Goal: Information Seeking & Learning: Find specific fact

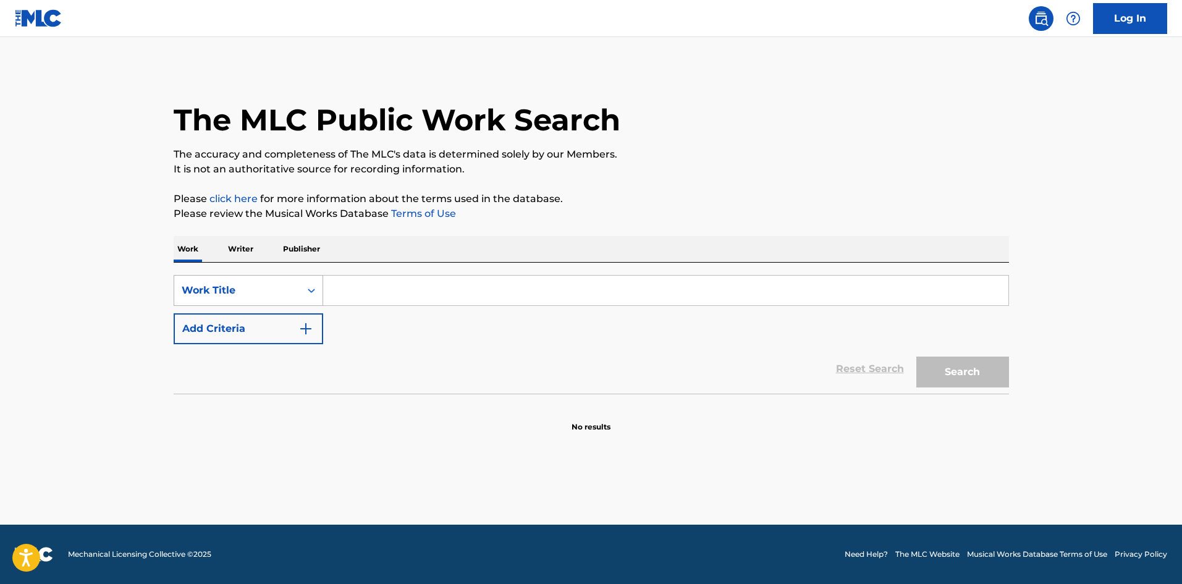
click at [271, 289] on div "Work Title" at bounding box center [237, 290] width 111 height 15
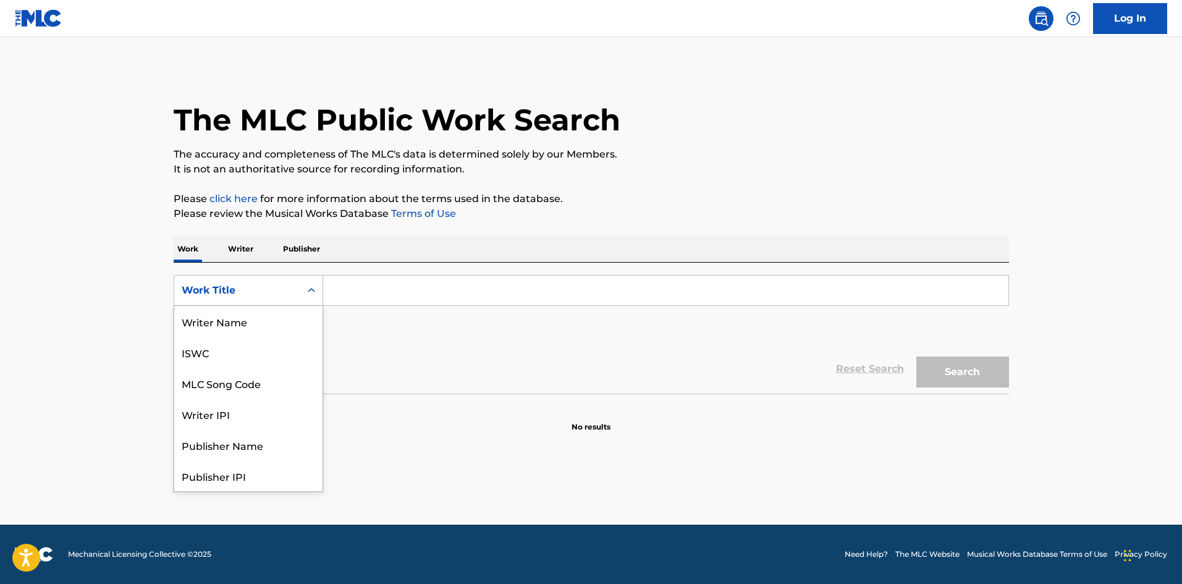
scroll to position [62, 0]
drag, startPoint x: 267, startPoint y: 321, endPoint x: 369, endPoint y: 309, distance: 102.7
click at [268, 322] on div "MLC Song Code" at bounding box center [248, 321] width 148 height 31
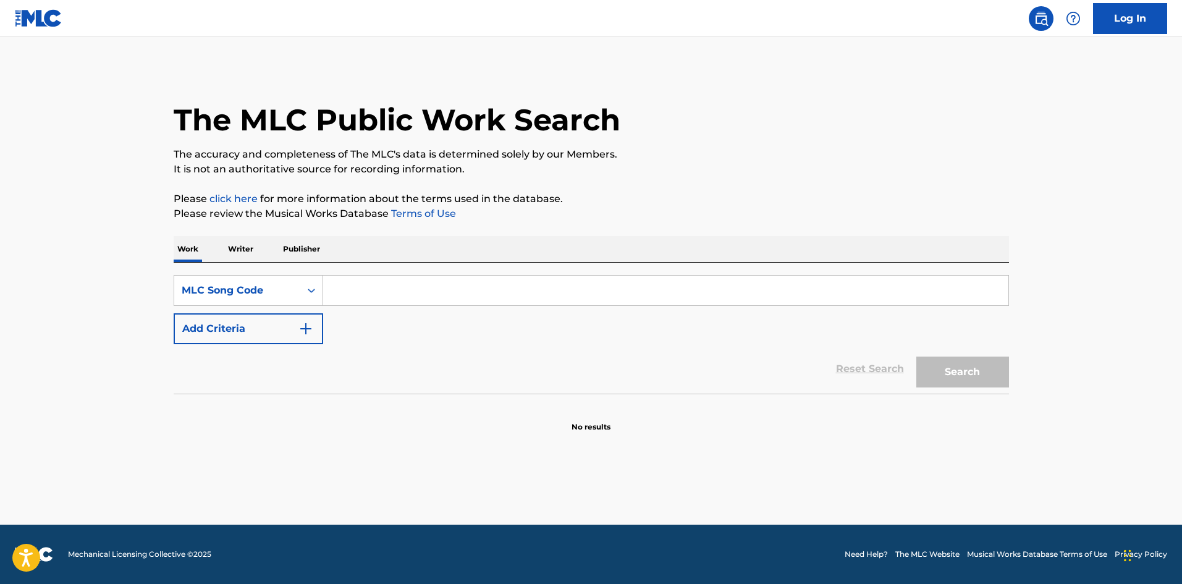
click at [376, 290] on input "Search Form" at bounding box center [665, 291] width 685 height 30
paste input "RN96AI"
type input "RN96AI"
click at [938, 371] on button "Search" at bounding box center [962, 371] width 93 height 31
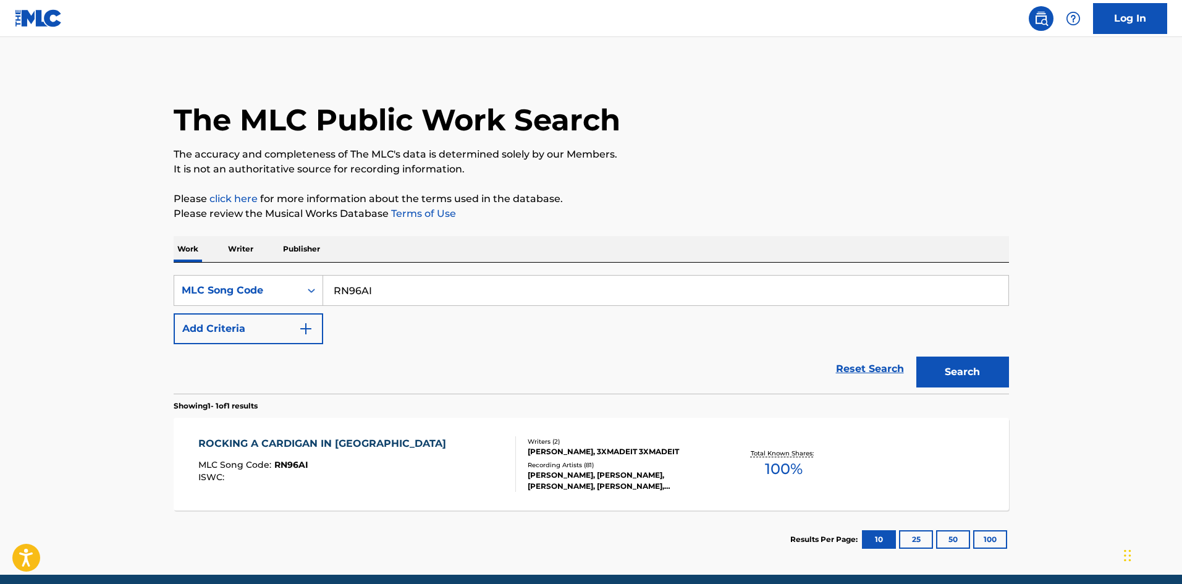
click at [410, 463] on div "ROCKING A CARDIGAN IN [GEOGRAPHIC_DATA] MLC Song Code : RN96AI ISWC :" at bounding box center [357, 464] width 318 height 56
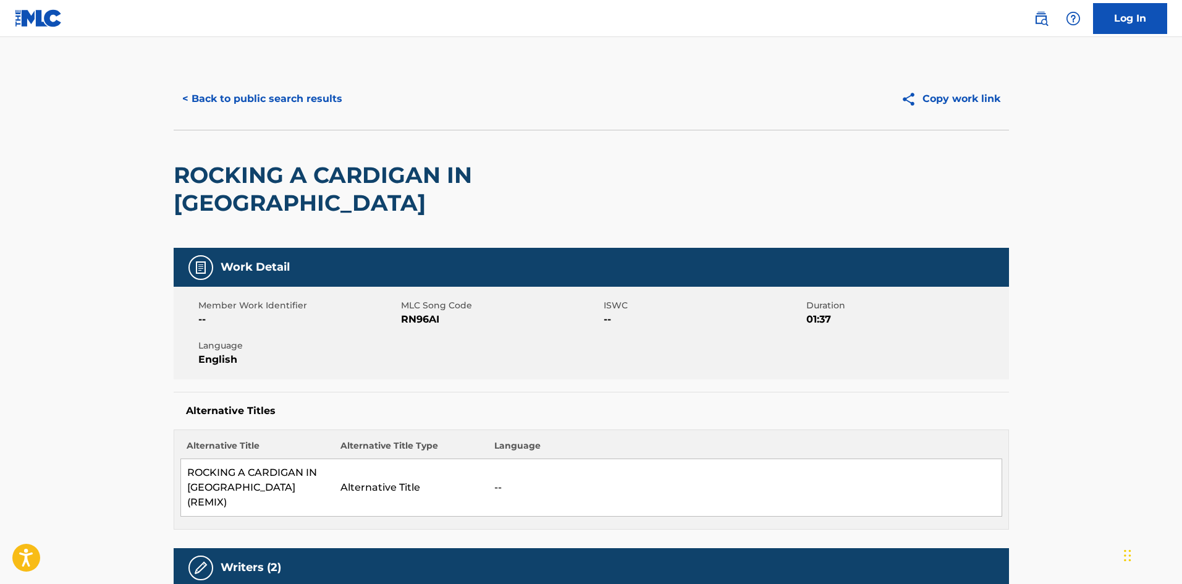
scroll to position [62, 0]
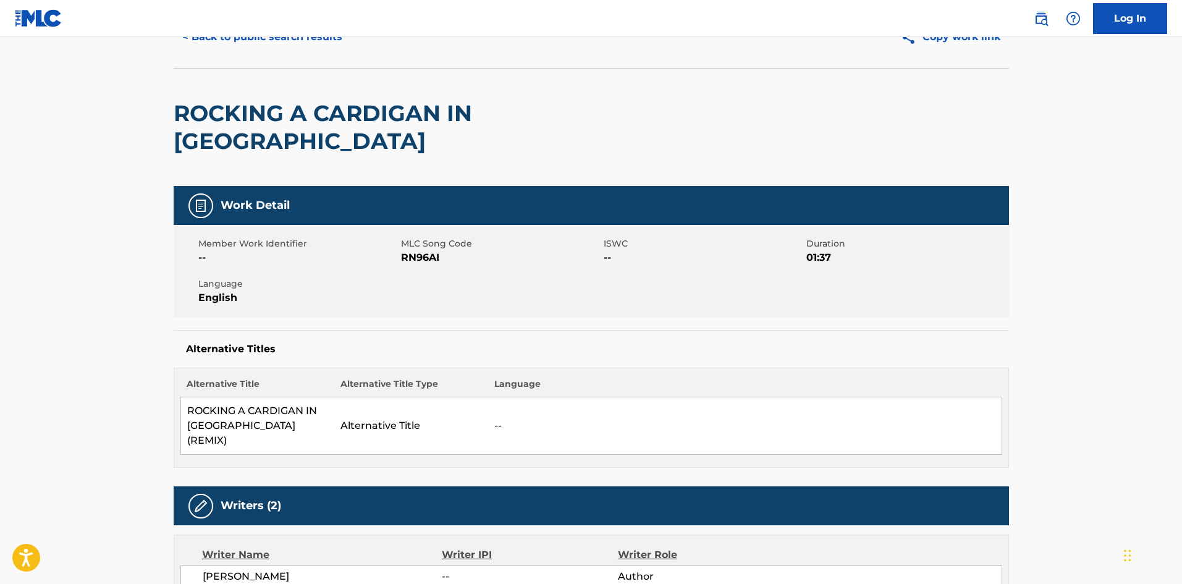
click at [280, 41] on button "< Back to public search results" at bounding box center [262, 37] width 177 height 31
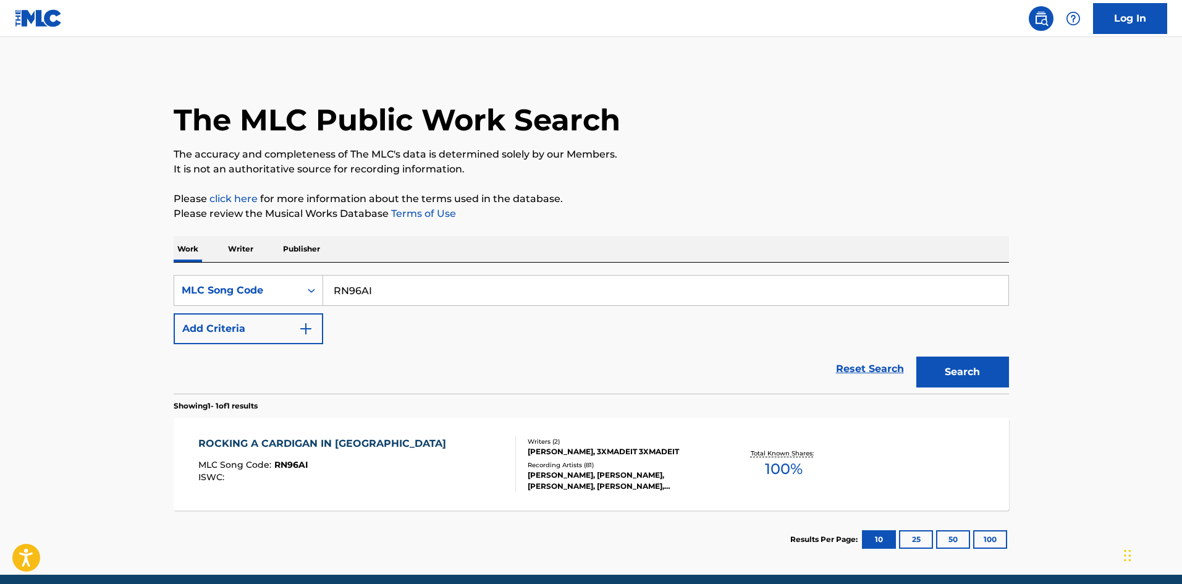
drag, startPoint x: 373, startPoint y: 292, endPoint x: 261, endPoint y: 271, distance: 113.8
click at [253, 269] on div "SearchWithCriteriaf8e53b62-30c5-4af1-ae12-e8d764fbb96f MLC Song Code RN96AI Add…" at bounding box center [591, 328] width 835 height 131
paste input "O01AV"
type input "RO01AV"
click at [936, 365] on button "Search" at bounding box center [962, 371] width 93 height 31
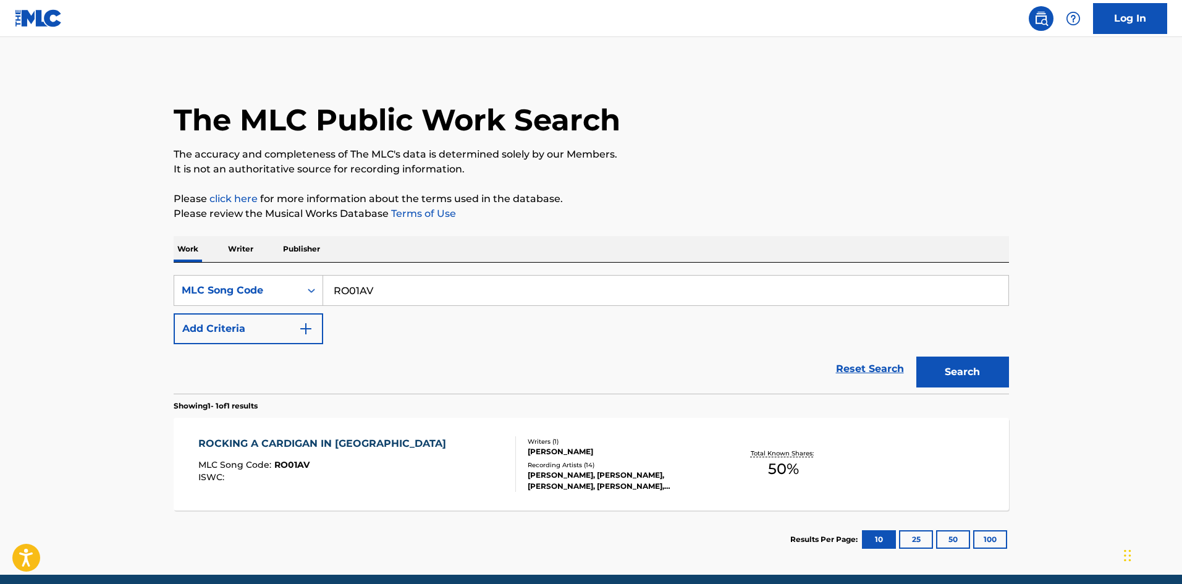
click at [434, 434] on div "ROCKING A CARDIGAN IN [GEOGRAPHIC_DATA] MLC Song Code : RO01AV ISWC : Writers (…" at bounding box center [591, 464] width 835 height 93
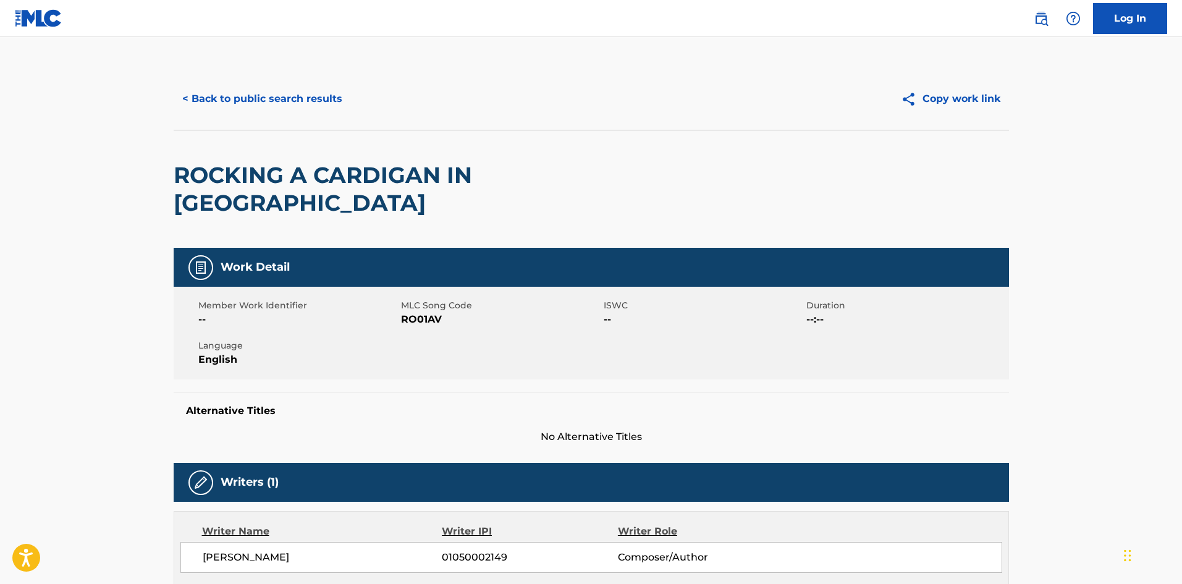
click at [313, 101] on button "< Back to public search results" at bounding box center [262, 98] width 177 height 31
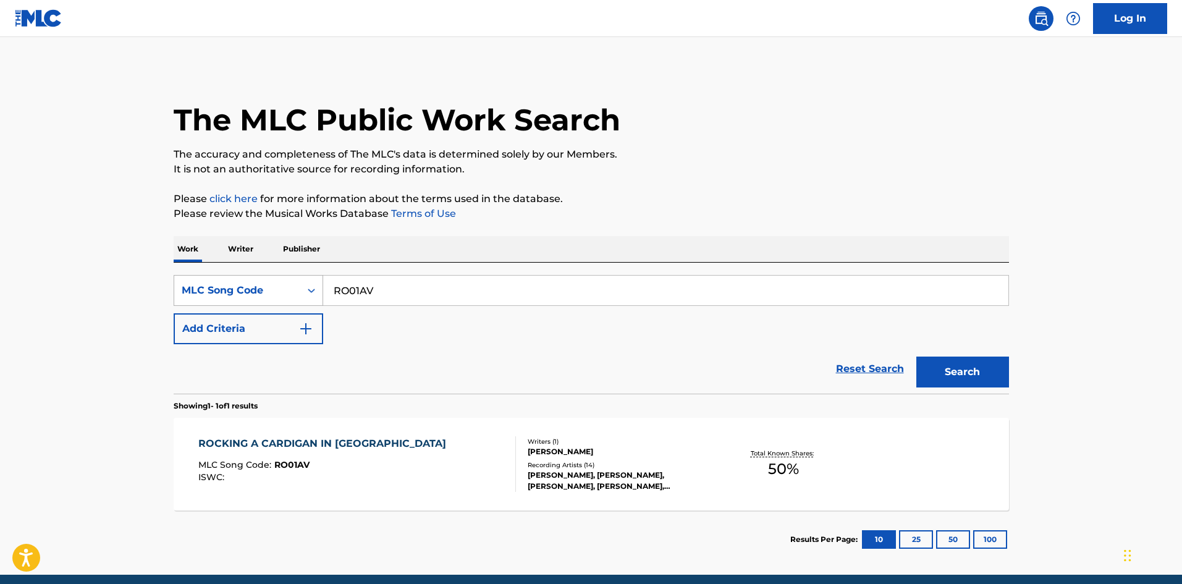
drag, startPoint x: 399, startPoint y: 290, endPoint x: 285, endPoint y: 290, distance: 114.3
click at [285, 290] on div "SearchWithCriteriaf8e53b62-30c5-4af1-ae12-e8d764fbb96f MLC Song Code RO01AV" at bounding box center [591, 290] width 835 height 31
paste input "N96AI"
type input "RN96AI"
drag, startPoint x: 954, startPoint y: 368, endPoint x: 898, endPoint y: 371, distance: 56.9
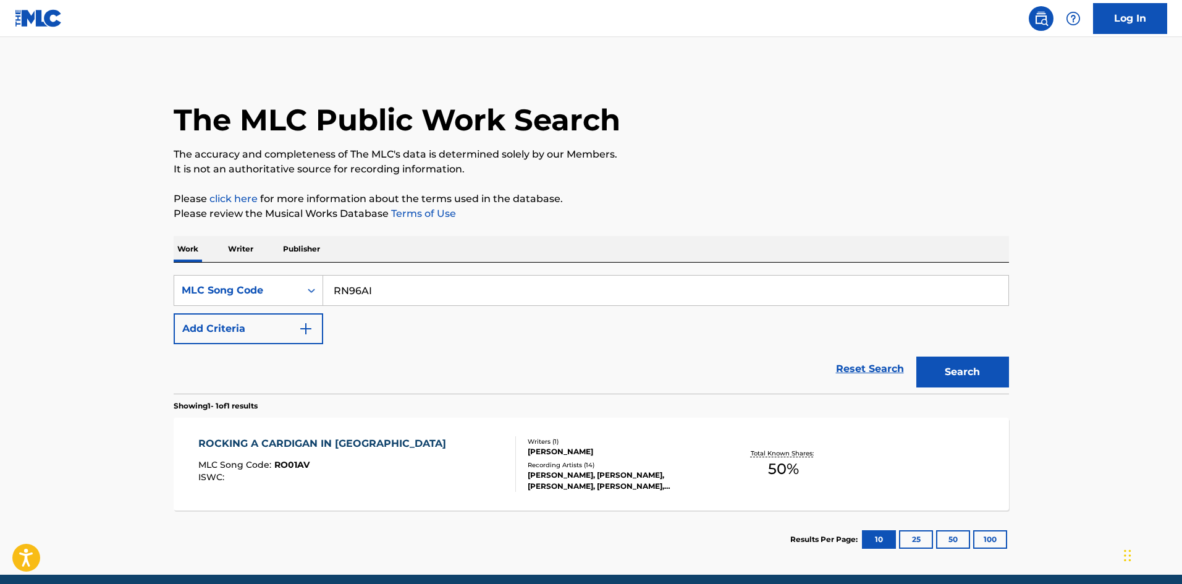
click at [956, 367] on button "Search" at bounding box center [962, 371] width 93 height 31
click at [701, 439] on div "Writers ( 2 )" at bounding box center [621, 441] width 187 height 9
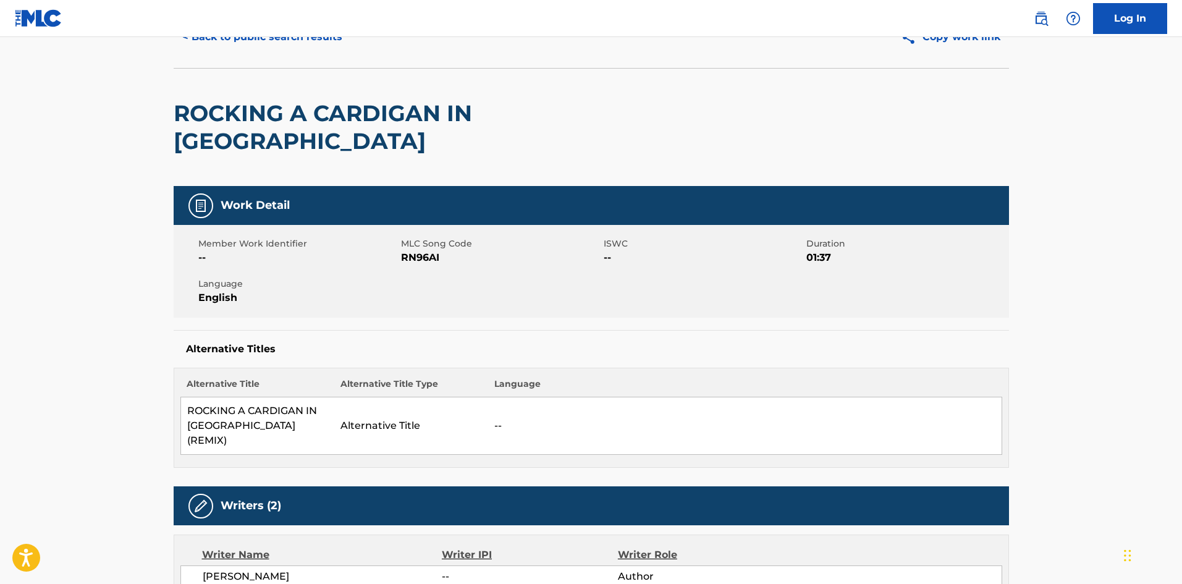
scroll to position [185, 0]
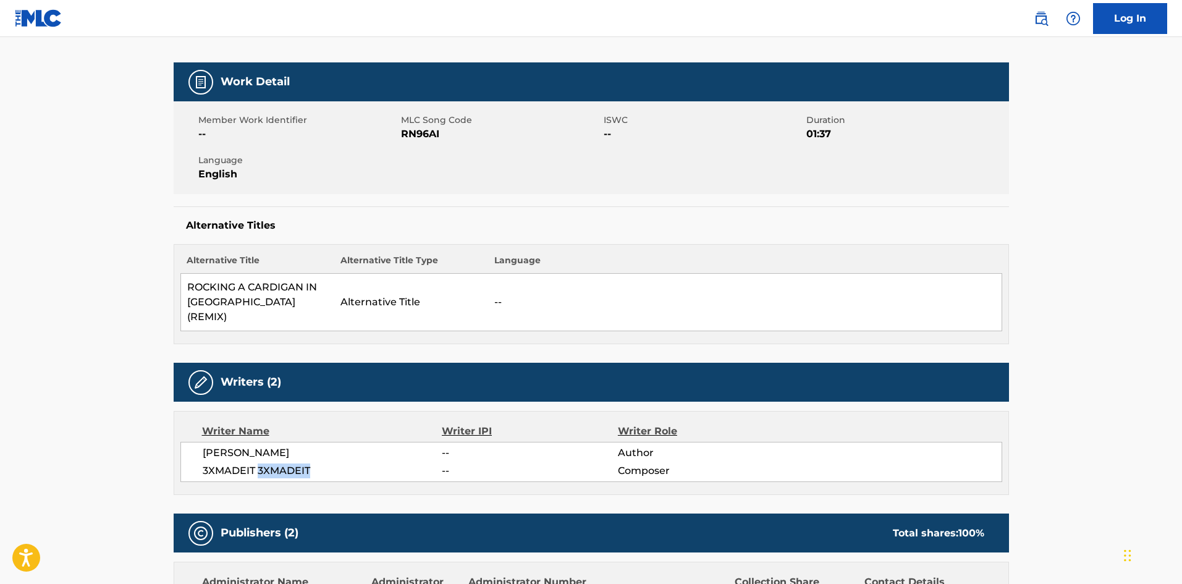
click at [351, 463] on span "3XMADEIT 3XMADEIT" at bounding box center [323, 470] width 240 height 15
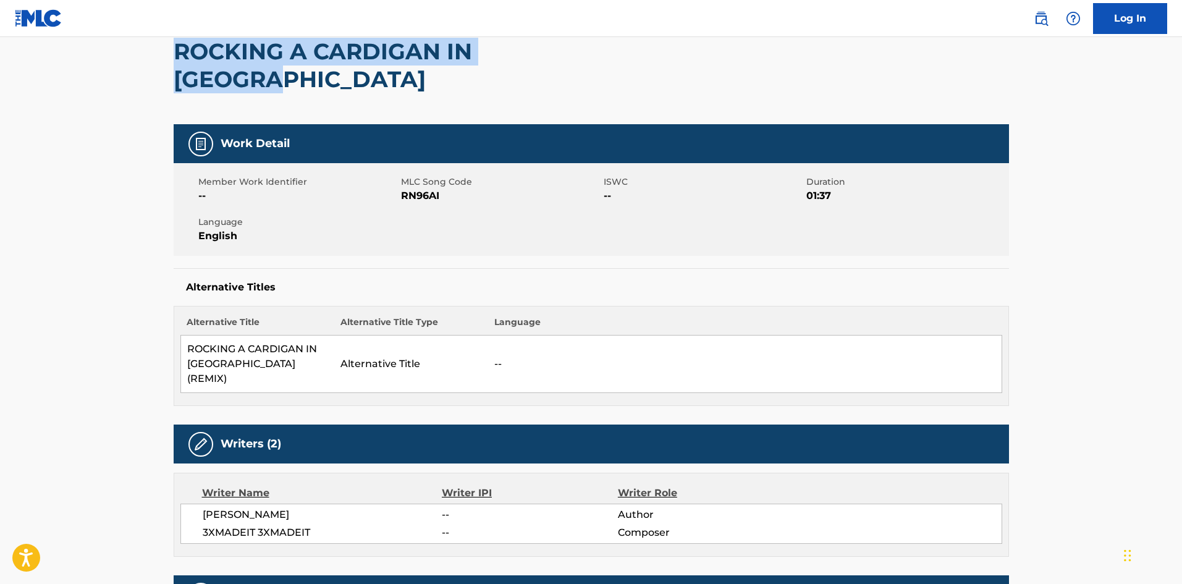
drag, startPoint x: 172, startPoint y: 57, endPoint x: 609, endPoint y: 65, distance: 437.5
copy h2 "ROCKING A CARDIGAN IN [GEOGRAPHIC_DATA]"
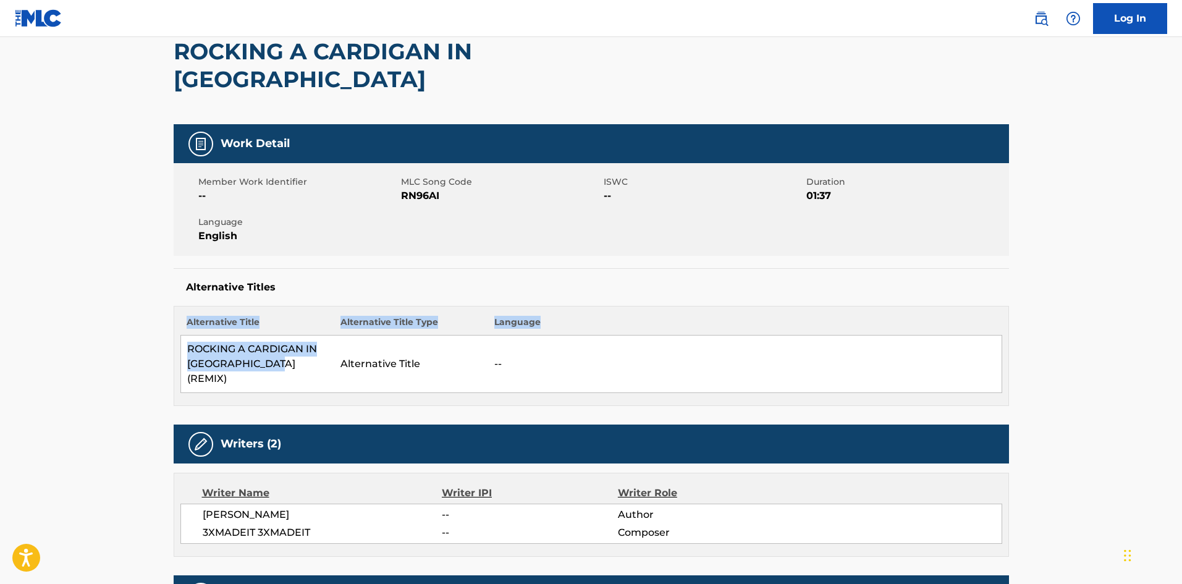
drag, startPoint x: 179, startPoint y: 321, endPoint x: 271, endPoint y: 344, distance: 95.4
click at [276, 337] on div "Alternative Title Alternative Title Type Language ROCKING A CARDIGAN IN [GEOGRA…" at bounding box center [591, 356] width 835 height 100
click at [271, 344] on td "ROCKING A CARDIGAN IN [GEOGRAPHIC_DATA] (REMIX)" at bounding box center [257, 363] width 154 height 57
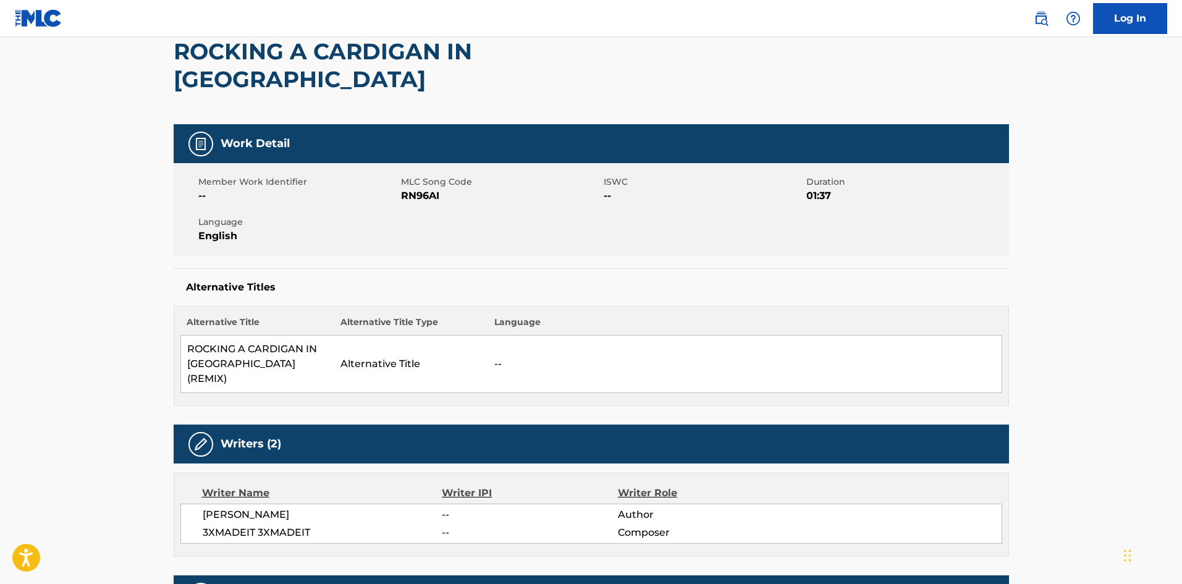
click at [266, 335] on td "ROCKING A CARDIGAN IN [GEOGRAPHIC_DATA] (REMIX)" at bounding box center [257, 363] width 154 height 57
copy td "ROCKING A CARDIGAN IN [GEOGRAPHIC_DATA] (REMIX)"
